Goal: Information Seeking & Learning: Learn about a topic

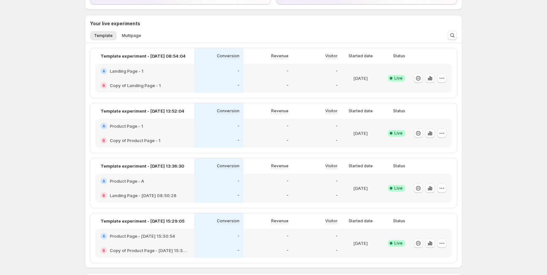
scroll to position [98, 0]
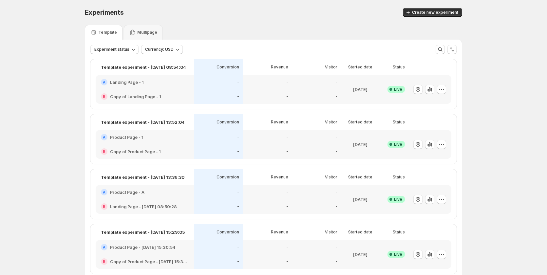
click at [201, 193] on div "-" at bounding box center [218, 192] width 41 height 7
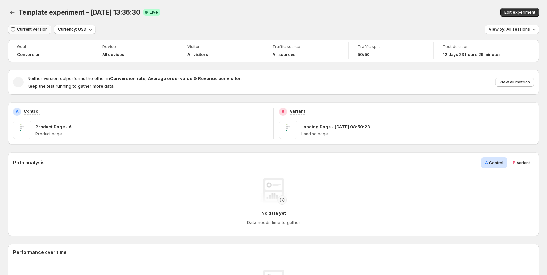
click at [30, 30] on span "Current version" at bounding box center [32, 29] width 30 height 5
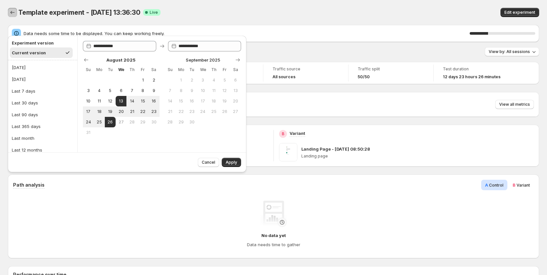
click at [13, 12] on icon "Back" at bounding box center [12, 12] width 7 height 7
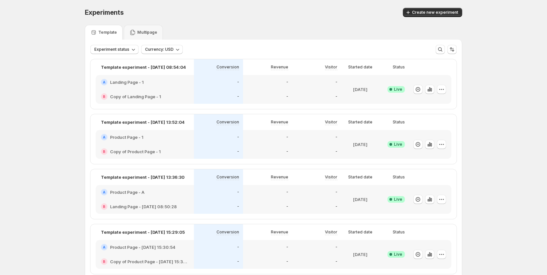
click at [189, 205] on div "B Landing Page - Aug 11, 08:50:28" at bounding box center [145, 206] width 88 height 7
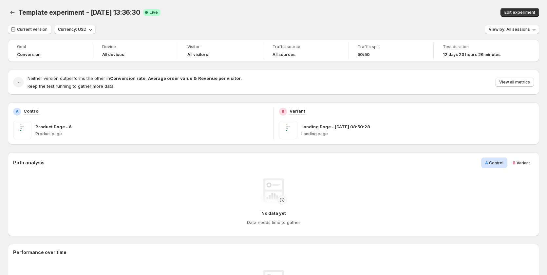
click at [28, 25] on div "Template experiment - Aug 14, 13:36:30. This page is ready Template experiment …" at bounding box center [273, 12] width 531 height 25
click at [29, 25] on button "Current version" at bounding box center [30, 29] width 44 height 9
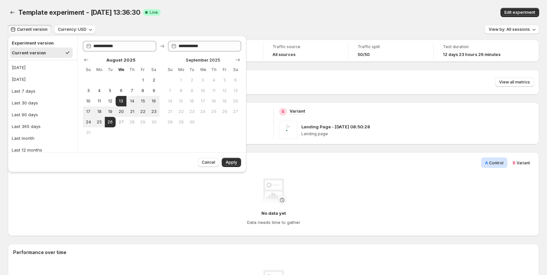
click at [193, 15] on div "Template experiment - Aug 14, 13:36:30 Success Complete Live" at bounding box center [172, 12] width 308 height 9
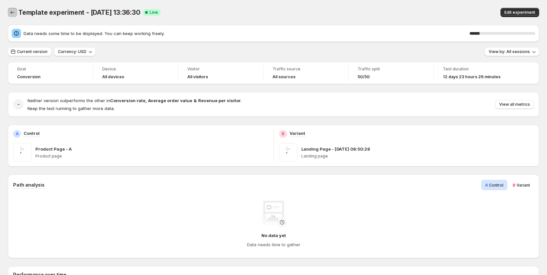
click at [10, 12] on icon "Back" at bounding box center [12, 12] width 7 height 7
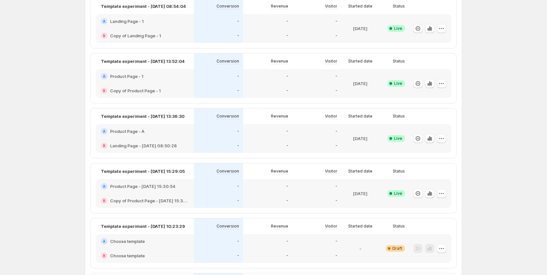
scroll to position [65, 0]
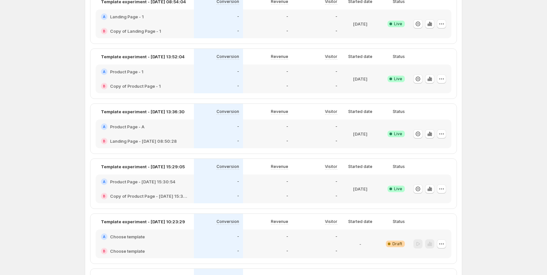
click at [187, 188] on div "A Product Page - Aug 18, 15:30:54" at bounding box center [145, 181] width 98 height 14
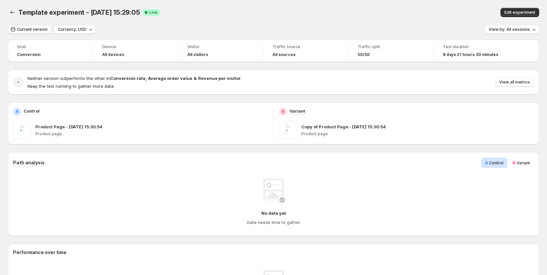
click at [28, 30] on span "Current version" at bounding box center [32, 29] width 30 height 5
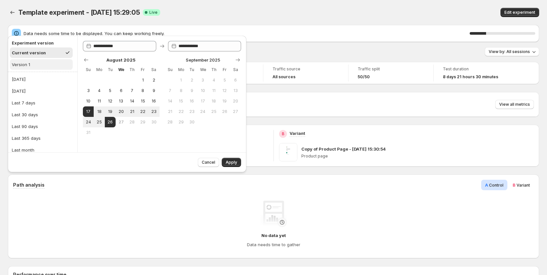
click at [37, 67] on button "Version 1" at bounding box center [41, 64] width 63 height 10
type input "**********"
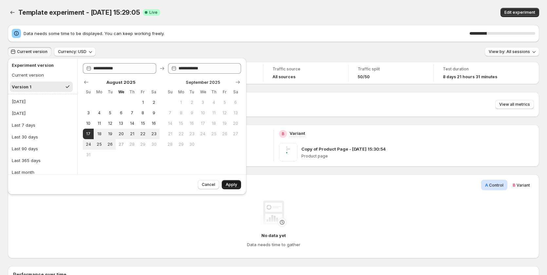
click at [230, 182] on button "Apply" at bounding box center [231, 184] width 19 height 9
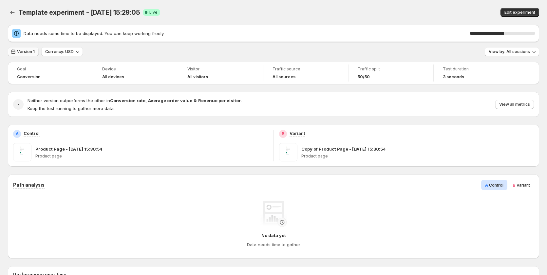
click at [22, 50] on span "Version 1" at bounding box center [26, 51] width 18 height 5
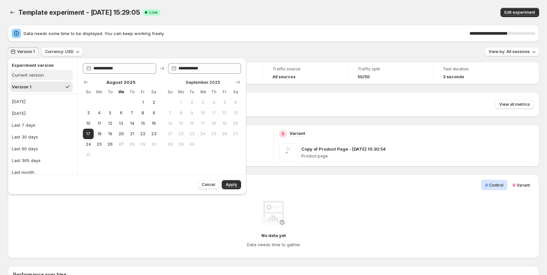
click at [43, 77] on div "Current version" at bounding box center [28, 75] width 32 height 7
click at [40, 88] on button "Version 1" at bounding box center [41, 87] width 63 height 10
click at [40, 75] on div "Current version" at bounding box center [28, 75] width 32 height 7
click at [38, 85] on button "Version 1" at bounding box center [41, 87] width 63 height 10
click at [39, 75] on div "Current version" at bounding box center [28, 75] width 32 height 7
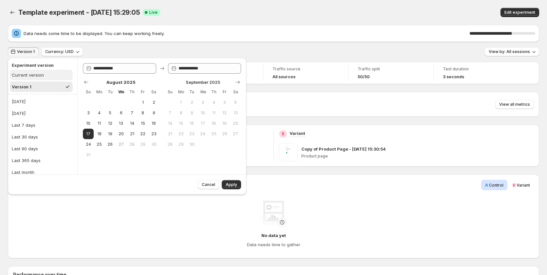
type input "**********"
click at [223, 180] on div "Apply" at bounding box center [231, 184] width 19 height 9
click at [229, 189] on button "Apply" at bounding box center [231, 184] width 19 height 9
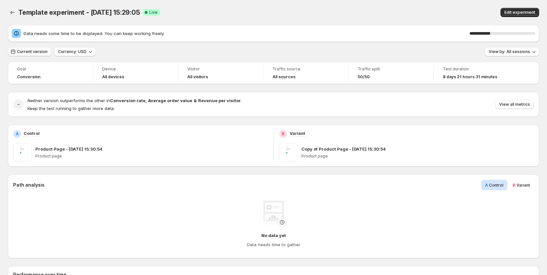
click at [31, 53] on span "Current version" at bounding box center [32, 51] width 30 height 5
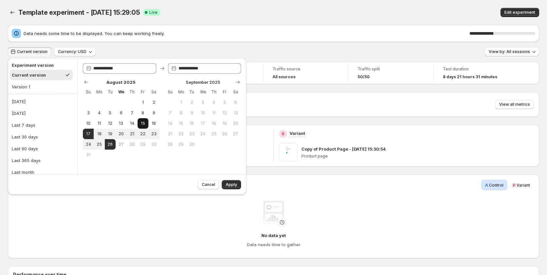
click at [142, 125] on span "15" at bounding box center [143, 123] width 6 height 5
type input "**********"
click at [112, 142] on span "26" at bounding box center [110, 144] width 6 height 5
type input "**********"
click at [235, 185] on span "Apply" at bounding box center [231, 184] width 11 height 5
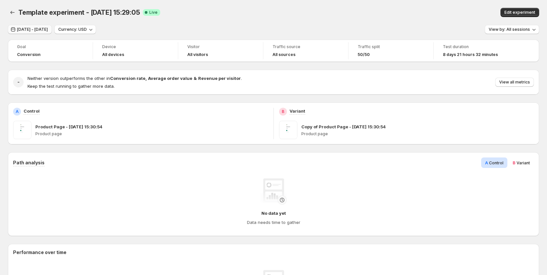
click at [29, 27] on span "Aug 15, 2025 - Aug 26, 2025" at bounding box center [32, 29] width 31 height 5
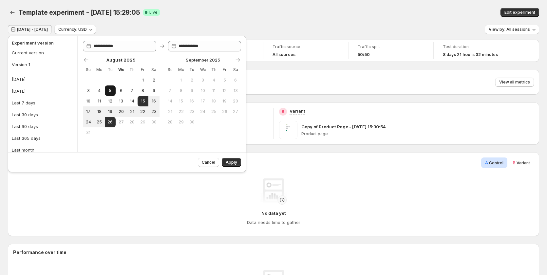
click at [113, 92] on span "5" at bounding box center [110, 90] width 6 height 5
type input "**********"
click at [143, 79] on span "1" at bounding box center [143, 80] width 6 height 5
type input "**********"
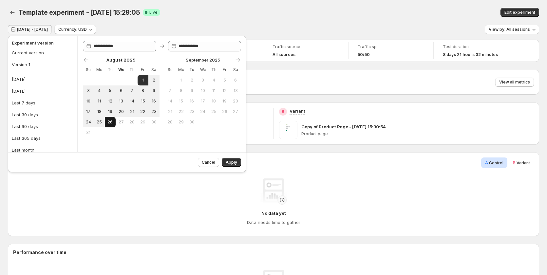
click at [108, 119] on button "26" at bounding box center [110, 122] width 11 height 10
type input "**********"
click at [226, 162] on span "Apply" at bounding box center [231, 162] width 11 height 5
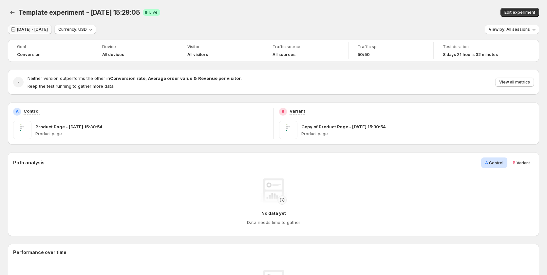
click at [46, 31] on span "Aug 01, 2025 - Aug 26, 2025" at bounding box center [32, 29] width 31 height 5
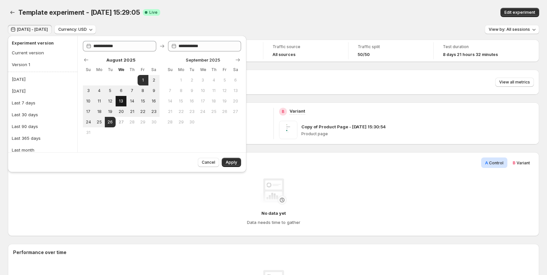
click at [121, 101] on span "13" at bounding box center [121, 101] width 6 height 5
type input "**********"
click at [108, 123] on span "26" at bounding box center [110, 121] width 6 height 5
type input "**********"
click at [226, 161] on button "Apply" at bounding box center [231, 162] width 19 height 9
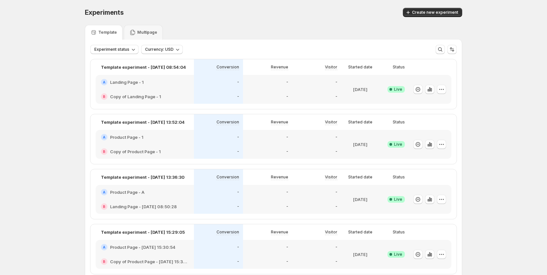
click at [204, 89] on div "-" at bounding box center [218, 82] width 49 height 14
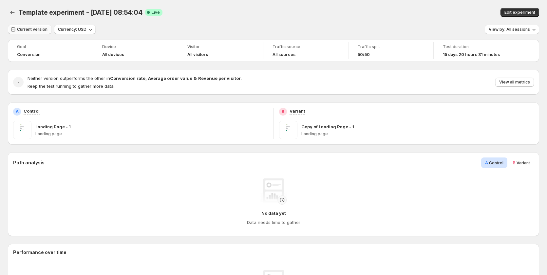
click at [32, 33] on button "Current version" at bounding box center [30, 29] width 44 height 9
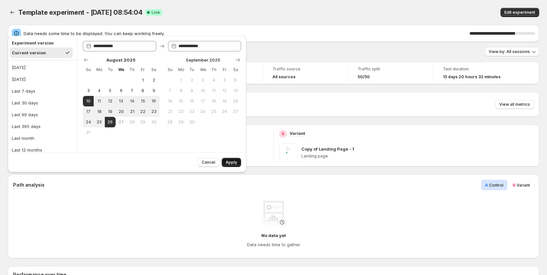
click at [232, 163] on span "Apply" at bounding box center [231, 162] width 11 height 5
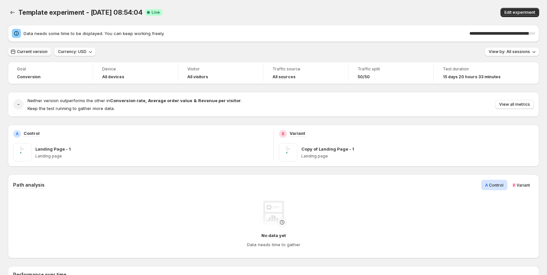
click at [22, 53] on span "Current version" at bounding box center [32, 51] width 30 height 5
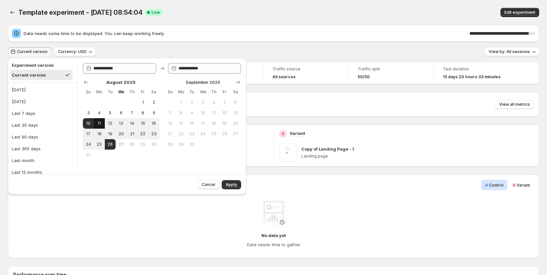
click at [96, 122] on span "11" at bounding box center [99, 123] width 6 height 5
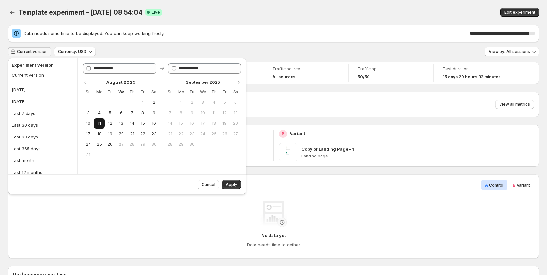
type input "**********"
click at [112, 144] on span "26" at bounding box center [110, 144] width 6 height 5
type input "**********"
click at [232, 182] on button "Apply" at bounding box center [231, 184] width 19 height 9
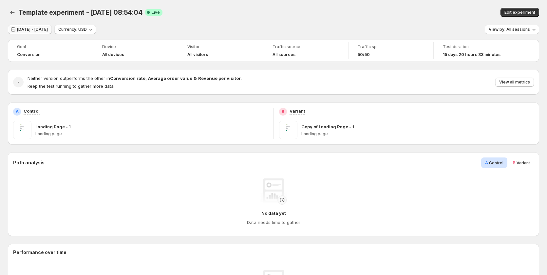
click at [33, 28] on span "Aug 11, 2025 - Aug 26, 2025" at bounding box center [32, 29] width 31 height 5
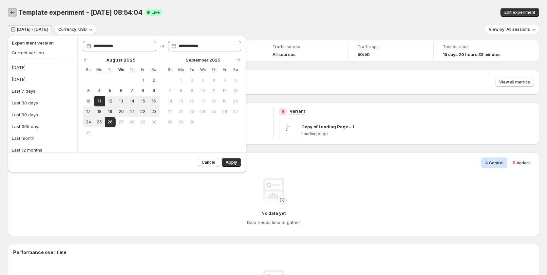
click at [12, 12] on icon "Back" at bounding box center [12, 12] width 7 height 7
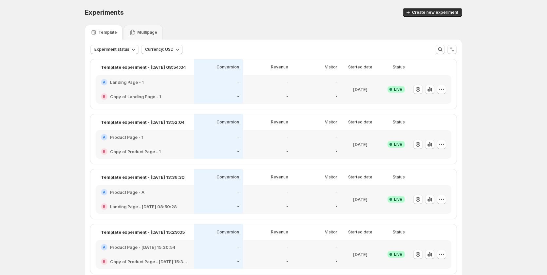
click at [216, 89] on div "-" at bounding box center [218, 82] width 49 height 14
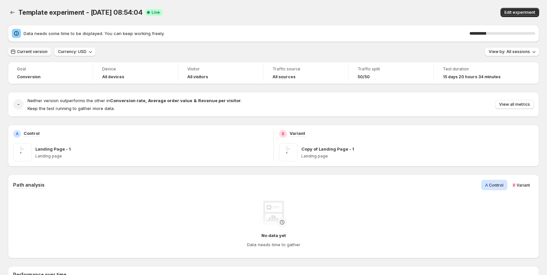
click at [28, 54] on span "Current version" at bounding box center [32, 51] width 30 height 5
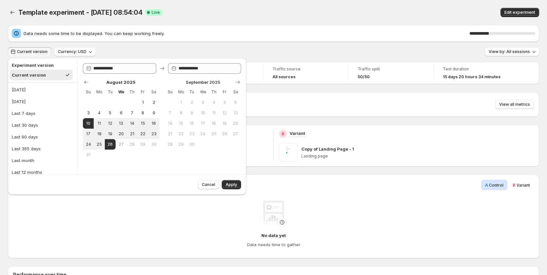
click at [178, 11] on div "Template experiment - Aug 11, 08:54:04 Success Complete Live" at bounding box center [172, 12] width 309 height 9
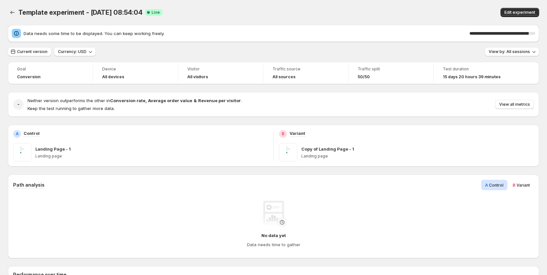
click at [204, 115] on div "- Neither version outperforms the other in Conversion rate , Average order valu…" at bounding box center [273, 104] width 531 height 25
click at [132, 36] on span "Data needs some time to be displayed. You can keep working freely." at bounding box center [247, 33] width 446 height 7
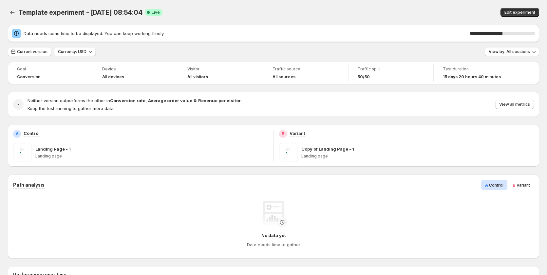
click at [146, 33] on span "Data needs some time to be displayed. You can keep working freely." at bounding box center [247, 33] width 446 height 7
click at [167, 55] on div "Current version Currency: USD View by: All sessions" at bounding box center [273, 51] width 531 height 9
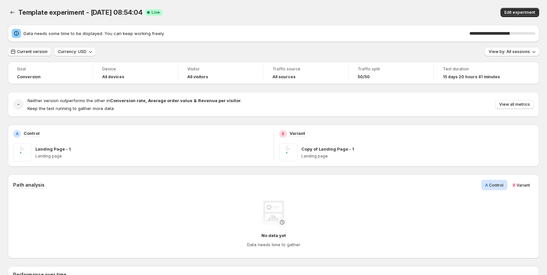
click at [40, 50] on span "Current version" at bounding box center [32, 51] width 30 height 5
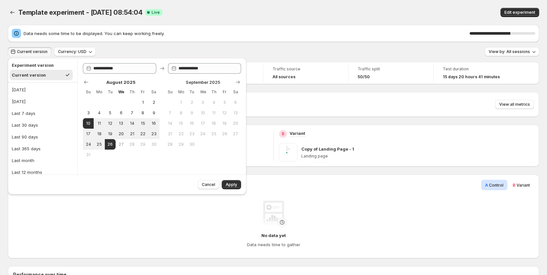
click at [164, 22] on div "Template experiment - Aug 11, 08:54:04. This page is ready Template experiment …" at bounding box center [273, 12] width 531 height 25
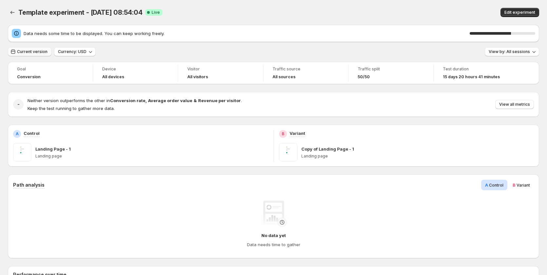
click at [32, 48] on button "Current version" at bounding box center [30, 51] width 44 height 9
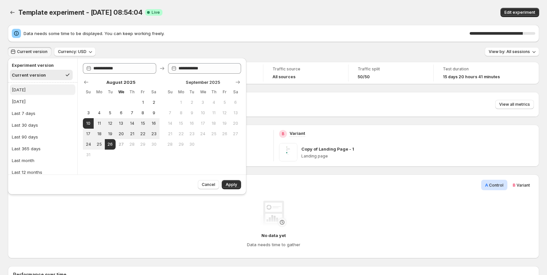
click at [45, 93] on button "Today" at bounding box center [42, 89] width 65 height 10
type input "**********"
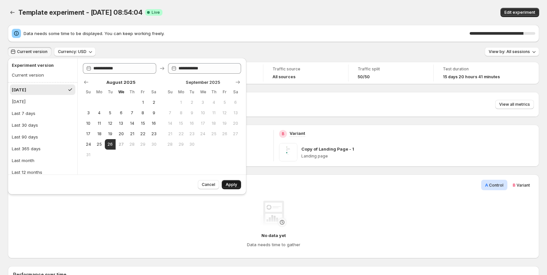
click at [225, 184] on button "Apply" at bounding box center [231, 184] width 19 height 9
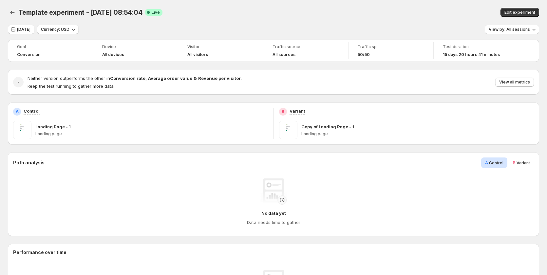
click at [287, 127] on span at bounding box center [288, 130] width 18 height 18
click at [388, 142] on div "B Variant Copy of Landing Page - 1 Landing page" at bounding box center [406, 123] width 265 height 42
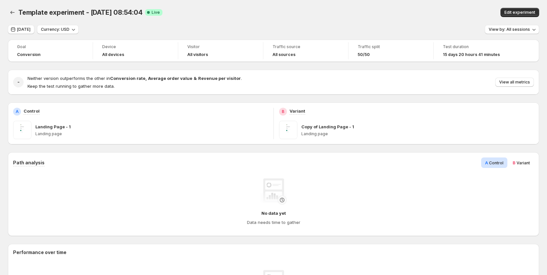
click at [374, 161] on div "Path analysis A Control B Variant" at bounding box center [273, 162] width 521 height 10
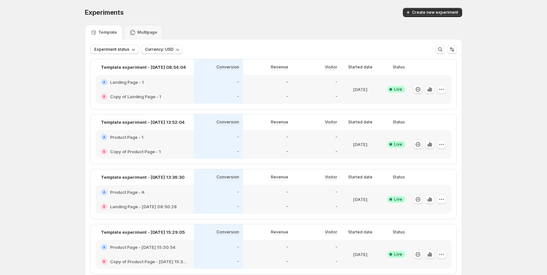
click at [209, 92] on div "-" at bounding box center [218, 96] width 49 height 14
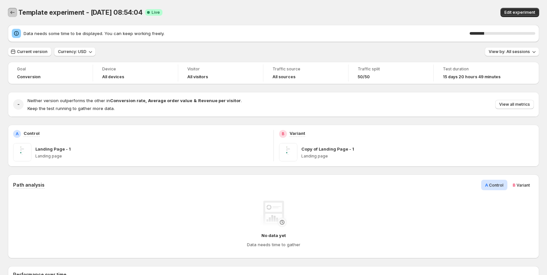
click at [13, 14] on icon "Back" at bounding box center [12, 12] width 7 height 7
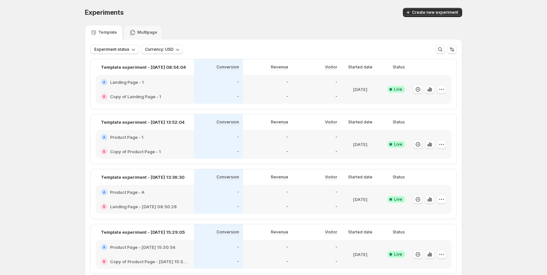
click at [223, 142] on div "-" at bounding box center [218, 137] width 49 height 14
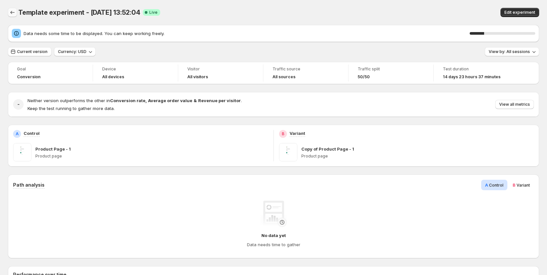
click at [9, 11] on icon "Back" at bounding box center [12, 12] width 7 height 7
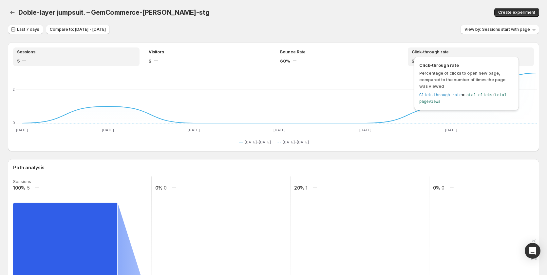
click at [425, 52] on span "Click-through rate" at bounding box center [429, 51] width 37 height 5
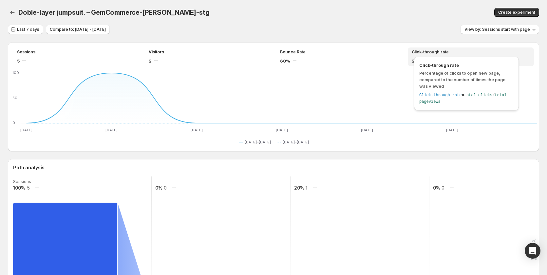
click at [441, 54] on span "Click-through rate" at bounding box center [429, 51] width 37 height 5
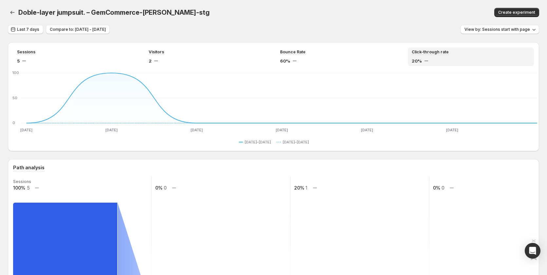
click at [458, 63] on div "20%" at bounding box center [470, 61] width 119 height 7
click at [458, 55] on div "Click-through rate 20%" at bounding box center [470, 56] width 119 height 15
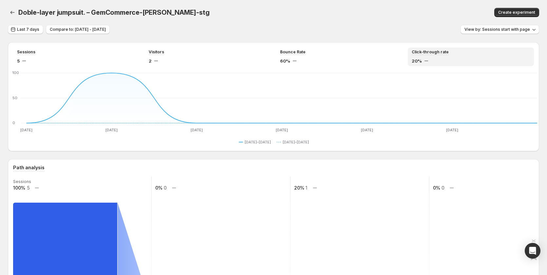
click at [475, 56] on div "Click-through rate 20%" at bounding box center [470, 56] width 119 height 15
click at [352, 59] on div "60%" at bounding box center [339, 61] width 119 height 7
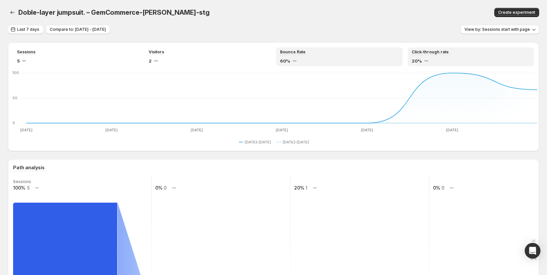
click at [442, 56] on div "Click-through rate 20%" at bounding box center [470, 56] width 119 height 15
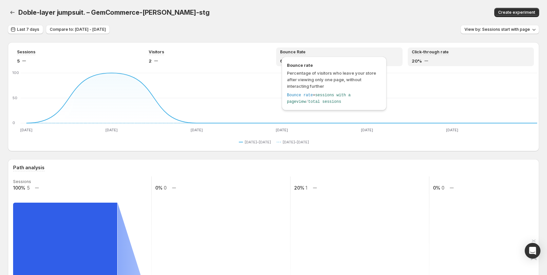
click at [302, 59] on div "Bounce rate Percentage of visitors who leave your store after viewing only one …" at bounding box center [334, 84] width 105 height 54
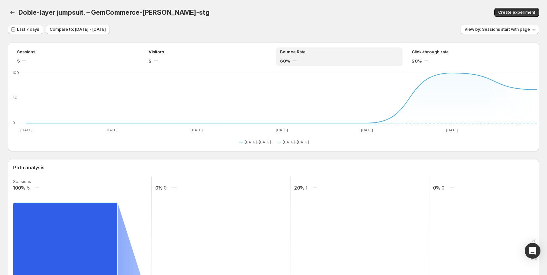
click at [317, 60] on div "60%" at bounding box center [339, 61] width 119 height 7
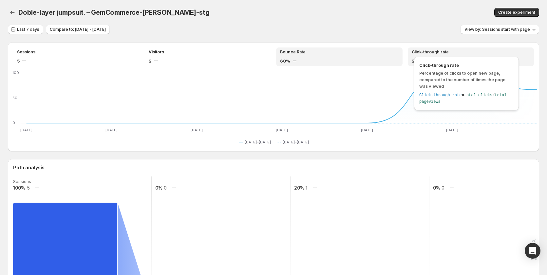
click at [428, 52] on span "Click-through rate" at bounding box center [429, 51] width 37 height 5
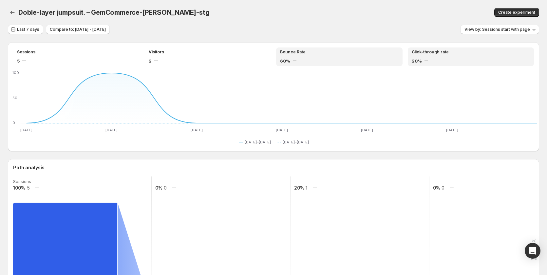
click at [336, 55] on div "Bounce Rate 60%" at bounding box center [339, 56] width 119 height 15
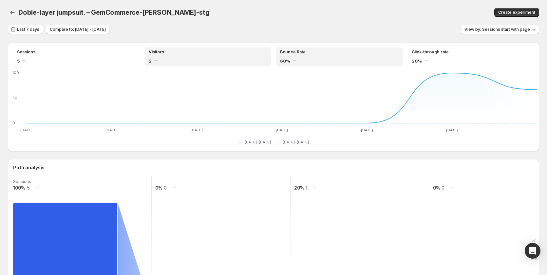
click at [181, 52] on div "Visitors" at bounding box center [208, 52] width 119 height 6
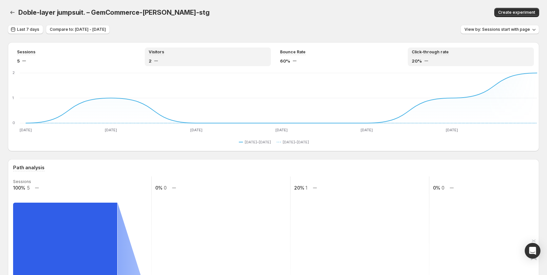
click at [427, 59] on div "20%" at bounding box center [470, 61] width 119 height 7
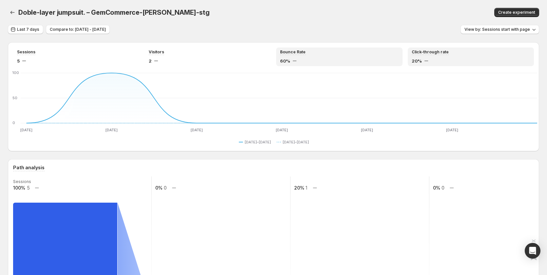
click at [356, 55] on div "Bounce Rate" at bounding box center [339, 52] width 119 height 6
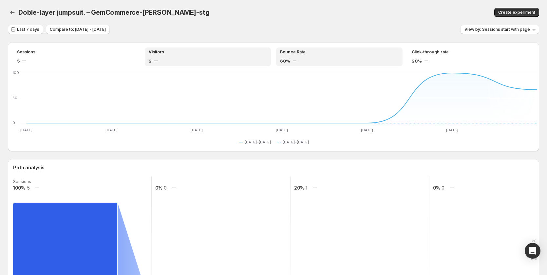
click at [234, 54] on div "Visitors" at bounding box center [208, 52] width 119 height 6
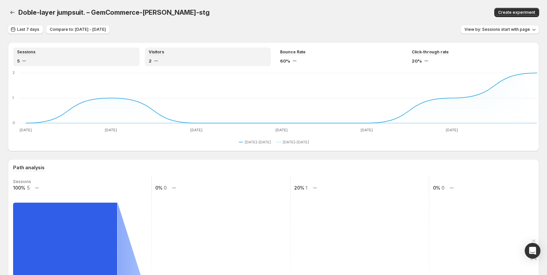
click at [67, 58] on div "5" at bounding box center [76, 61] width 119 height 7
click at [180, 53] on div "Visitors" at bounding box center [208, 52] width 119 height 6
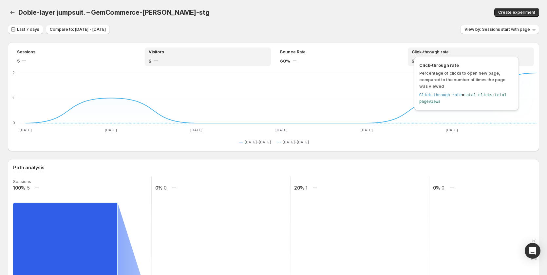
click at [436, 52] on span "Click-through rate" at bounding box center [429, 51] width 37 height 5
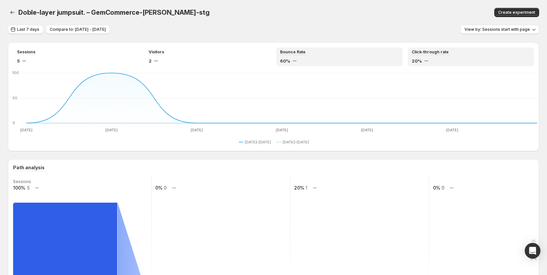
drag, startPoint x: 334, startPoint y: 56, endPoint x: 362, endPoint y: 54, distance: 27.9
click at [334, 56] on div "Bounce Rate 60%" at bounding box center [339, 56] width 119 height 15
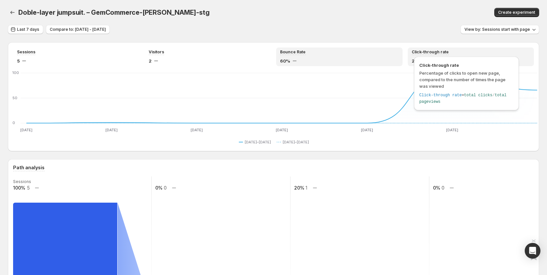
click at [440, 54] on span "Click-through rate" at bounding box center [429, 51] width 37 height 5
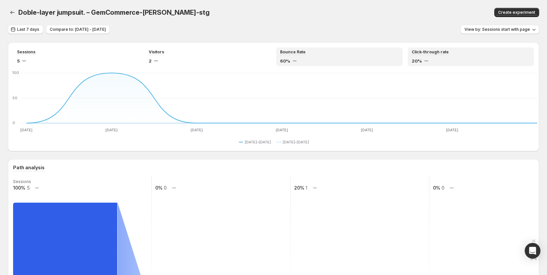
click at [328, 58] on div "60%" at bounding box center [339, 61] width 119 height 7
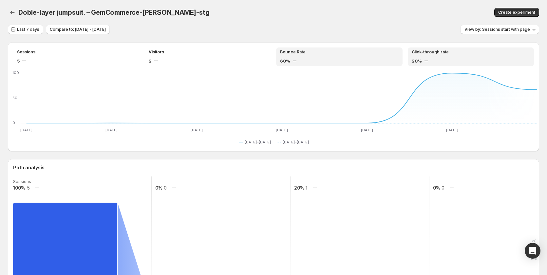
click at [444, 55] on div "Click-through rate 20%" at bounding box center [470, 56] width 119 height 15
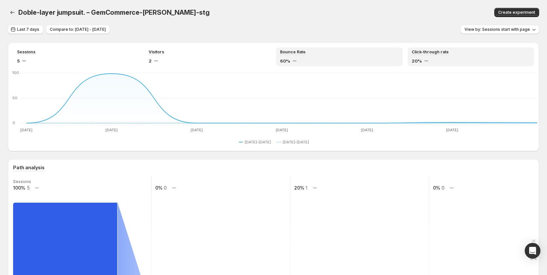
click at [335, 61] on div "60%" at bounding box center [339, 61] width 119 height 7
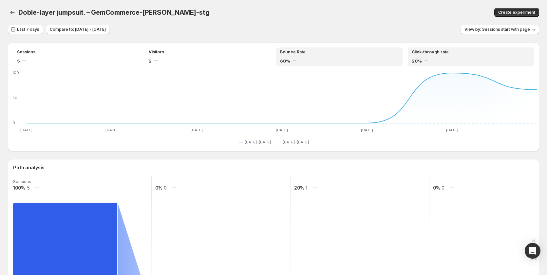
click at [463, 60] on div "20%" at bounding box center [470, 61] width 119 height 7
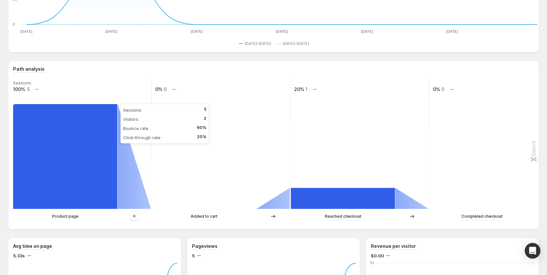
scroll to position [98, 0]
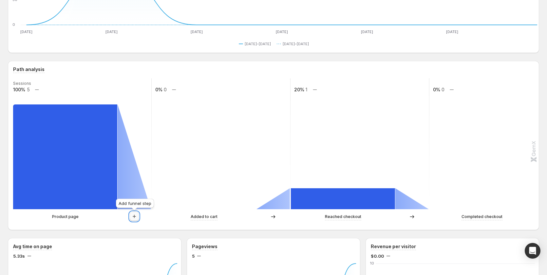
click at [131, 217] on icon "button" at bounding box center [134, 216] width 7 height 7
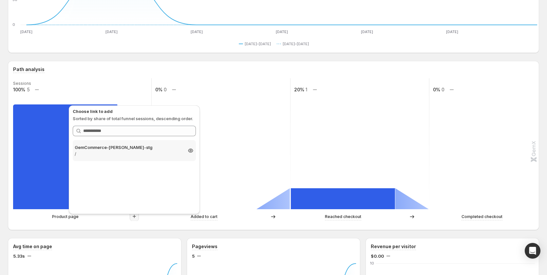
click at [122, 148] on p "GemCommerce-[PERSON_NAME]-stg" at bounding box center [128, 147] width 107 height 7
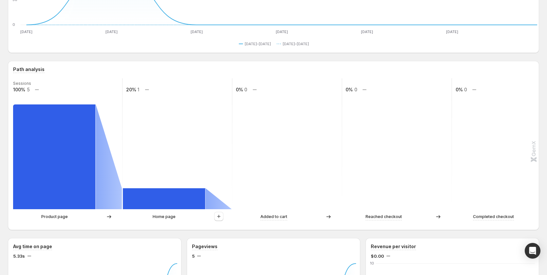
scroll to position [0, 0]
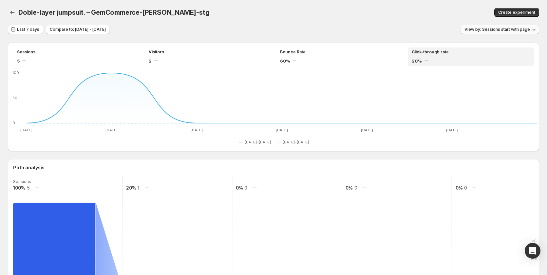
click at [496, 31] on span "View by: Sessions start with page" at bounding box center [496, 29] width 65 height 5
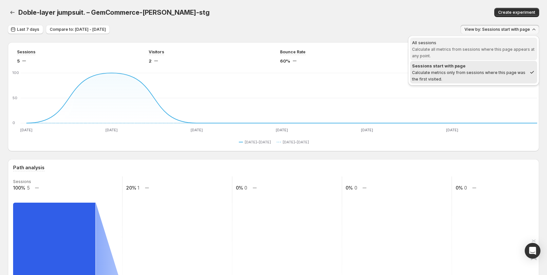
click at [465, 54] on span "All sessions Calculate all metrics from sessions where this page appears at any…" at bounding box center [473, 49] width 123 height 20
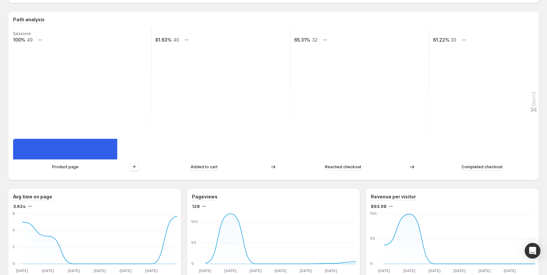
scroll to position [171, 0]
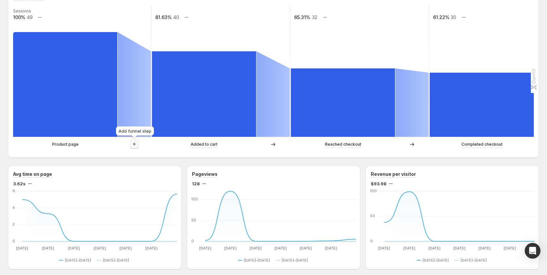
click at [138, 143] on button "button" at bounding box center [134, 143] width 9 height 9
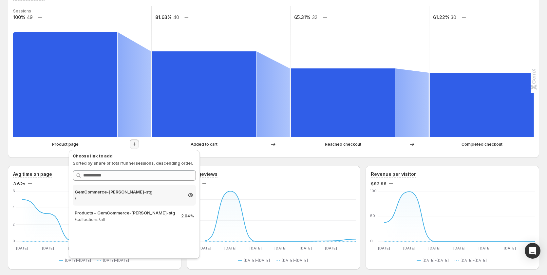
click at [137, 188] on div "GemCommerce-[PERSON_NAME]-stg / 2.04%" at bounding box center [134, 195] width 123 height 21
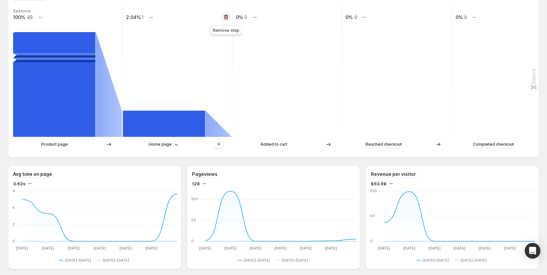
click at [224, 16] on icon "button" at bounding box center [226, 17] width 7 height 7
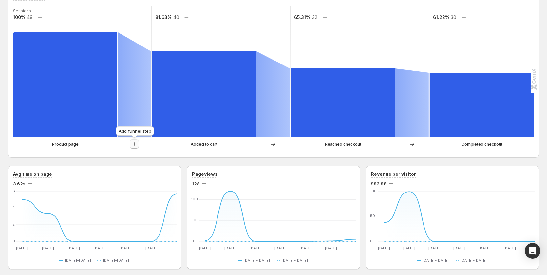
click at [133, 145] on icon "button" at bounding box center [134, 144] width 7 height 7
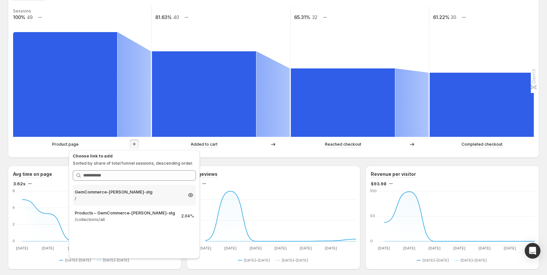
click at [131, 196] on p "/" at bounding box center [128, 198] width 107 height 7
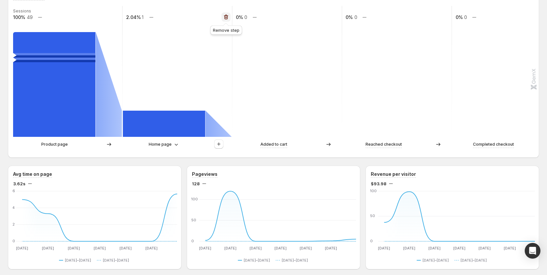
click at [223, 16] on icon "button" at bounding box center [226, 17] width 7 height 7
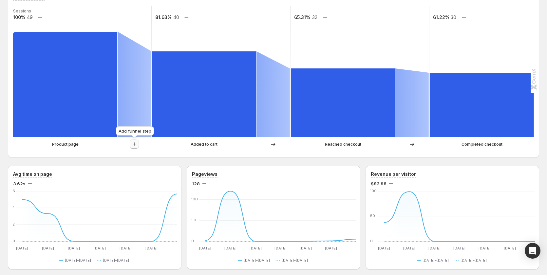
click at [136, 146] on icon "button" at bounding box center [134, 144] width 7 height 7
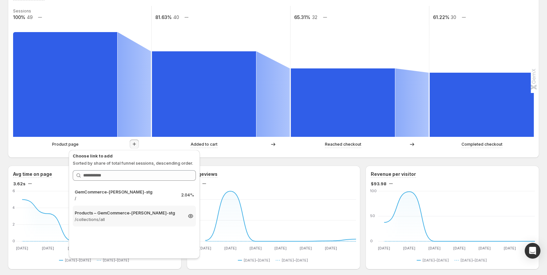
click at [147, 210] on p "Products – GemCommerce-[PERSON_NAME]-stg" at bounding box center [128, 213] width 107 height 7
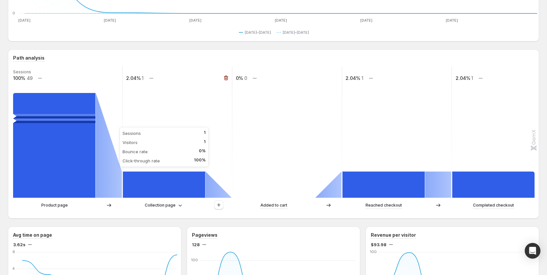
scroll to position [164, 0]
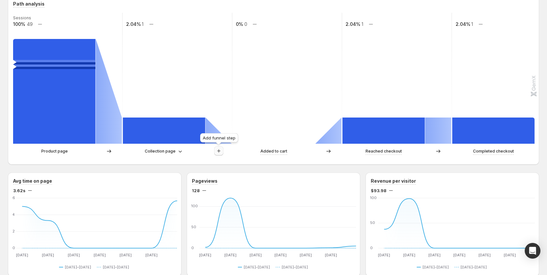
click at [222, 151] on button "button" at bounding box center [218, 150] width 9 height 9
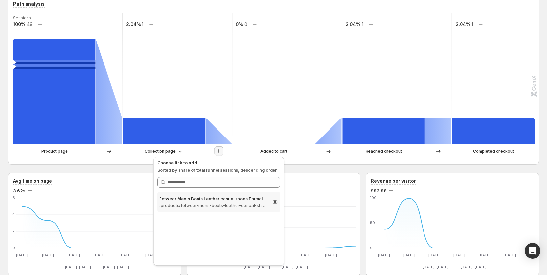
click at [223, 194] on div "Fotwear Men's Boots Leather casual shoes Formal wear in the office or – GemComm…" at bounding box center [218, 202] width 123 height 21
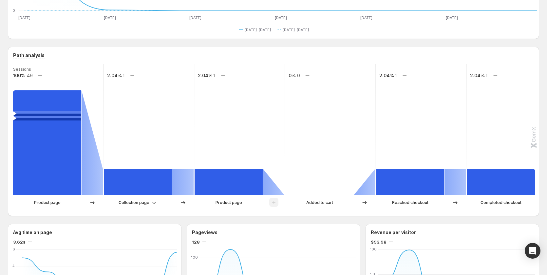
scroll to position [0, 0]
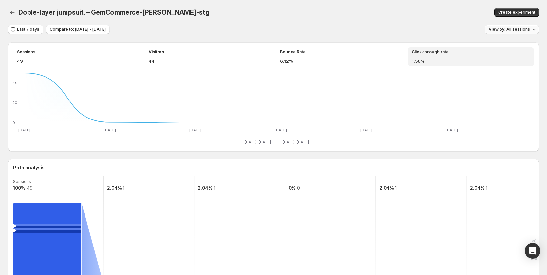
click at [514, 25] on button "View by: All sessions" at bounding box center [511, 29] width 54 height 9
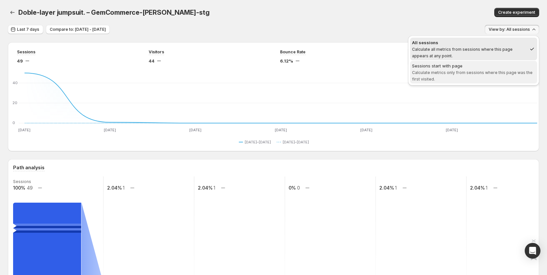
click at [497, 66] on div "Sessions start with page" at bounding box center [473, 66] width 123 height 7
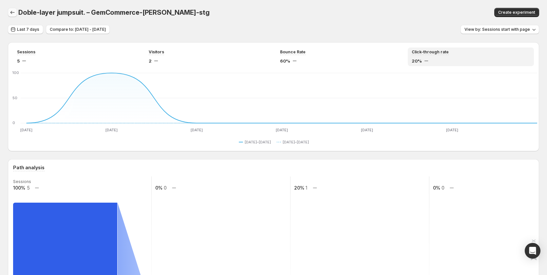
click at [13, 10] on icon "button" at bounding box center [12, 12] width 7 height 7
